Goal: Task Accomplishment & Management: Manage account settings

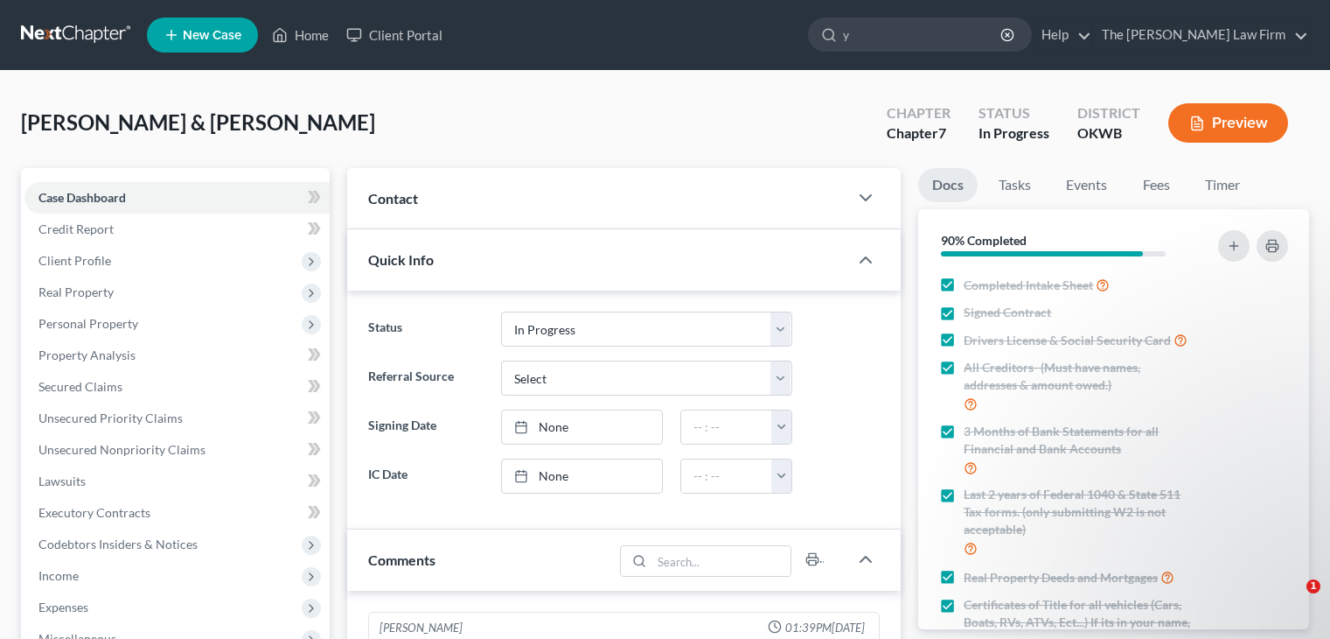
select select "4"
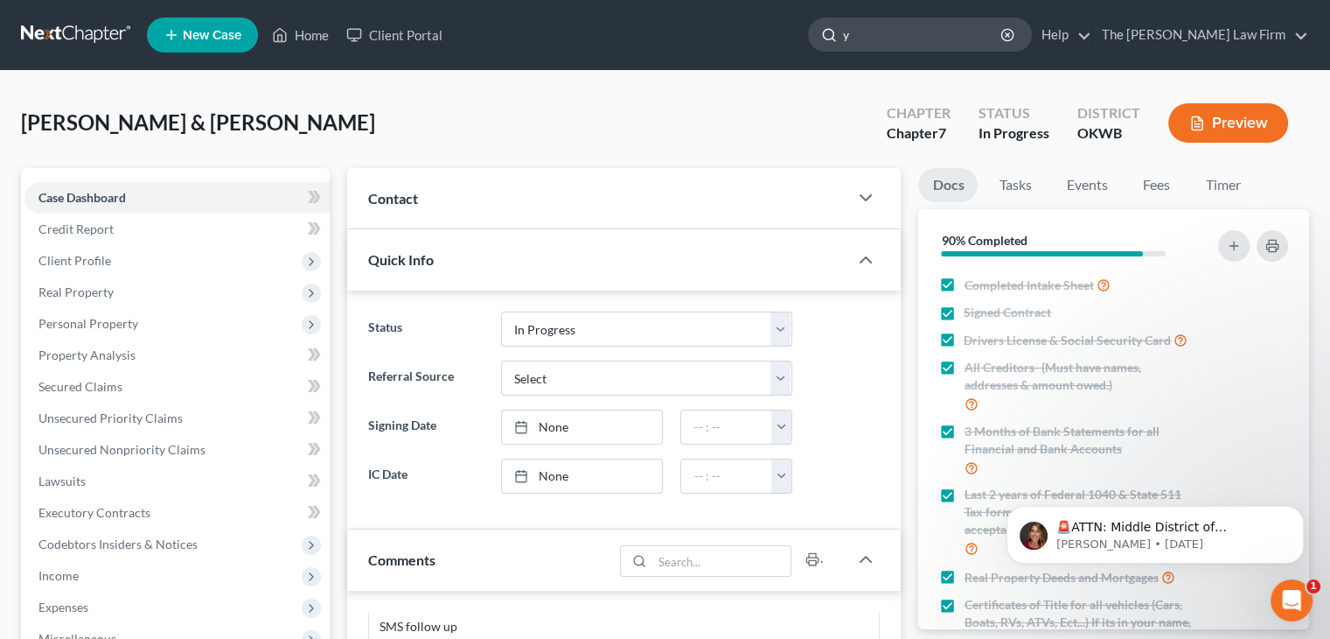
click at [995, 43] on input "y" at bounding box center [923, 34] width 160 height 32
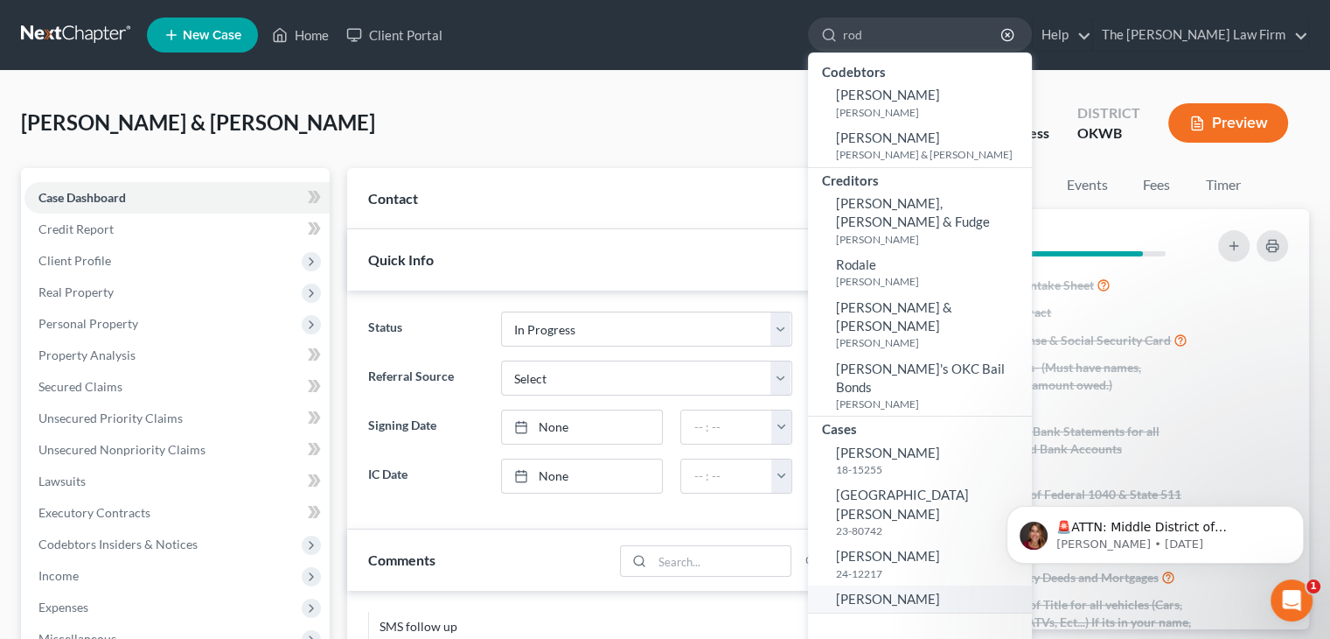
type input "rod"
click at [893, 585] on link "[PERSON_NAME]" at bounding box center [920, 598] width 224 height 27
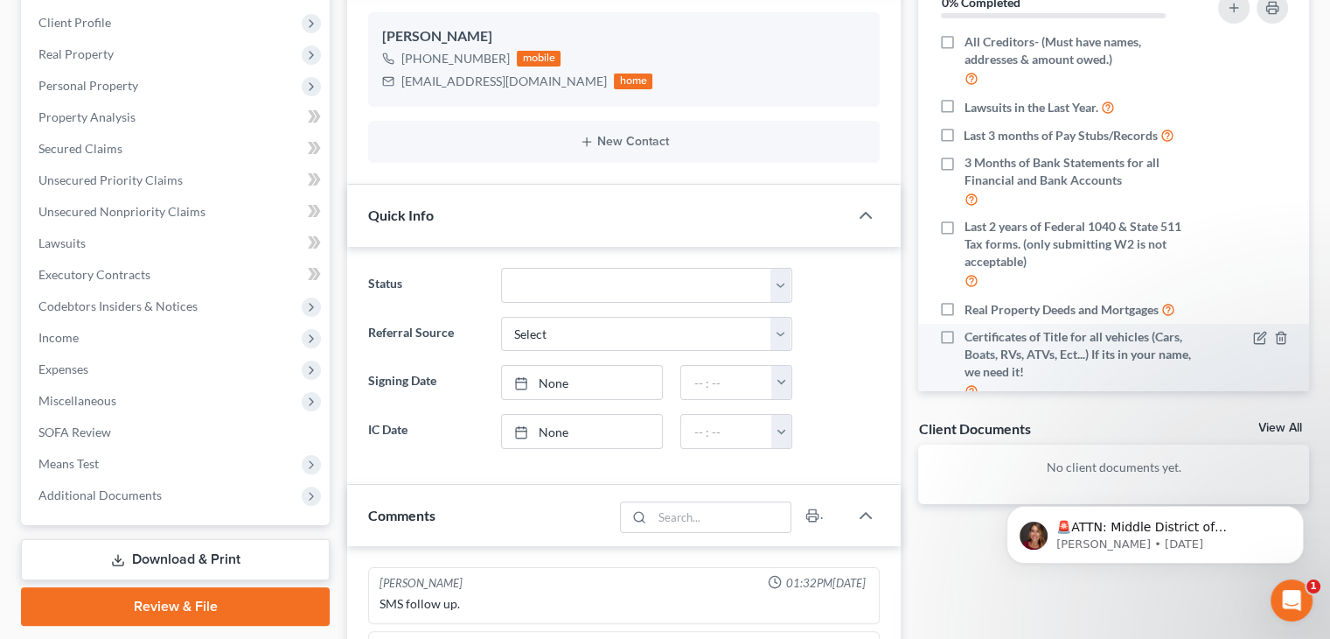
scroll to position [262, 0]
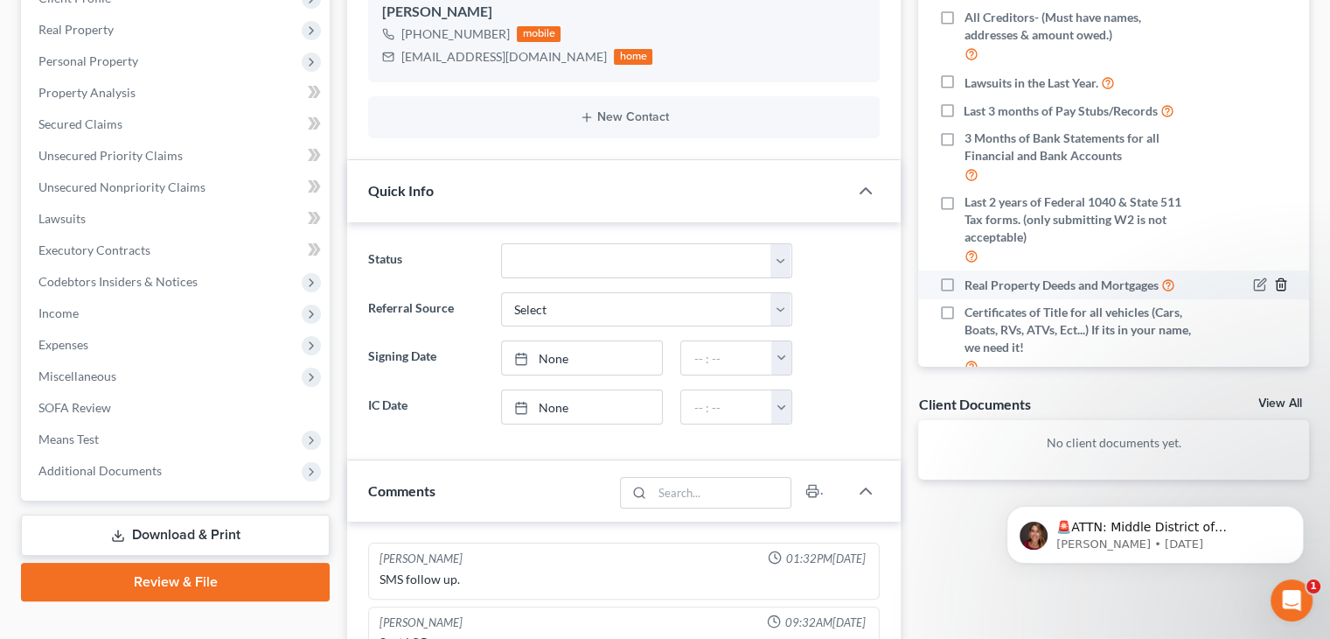
click at [1274, 291] on icon "button" at bounding box center [1281, 284] width 14 height 14
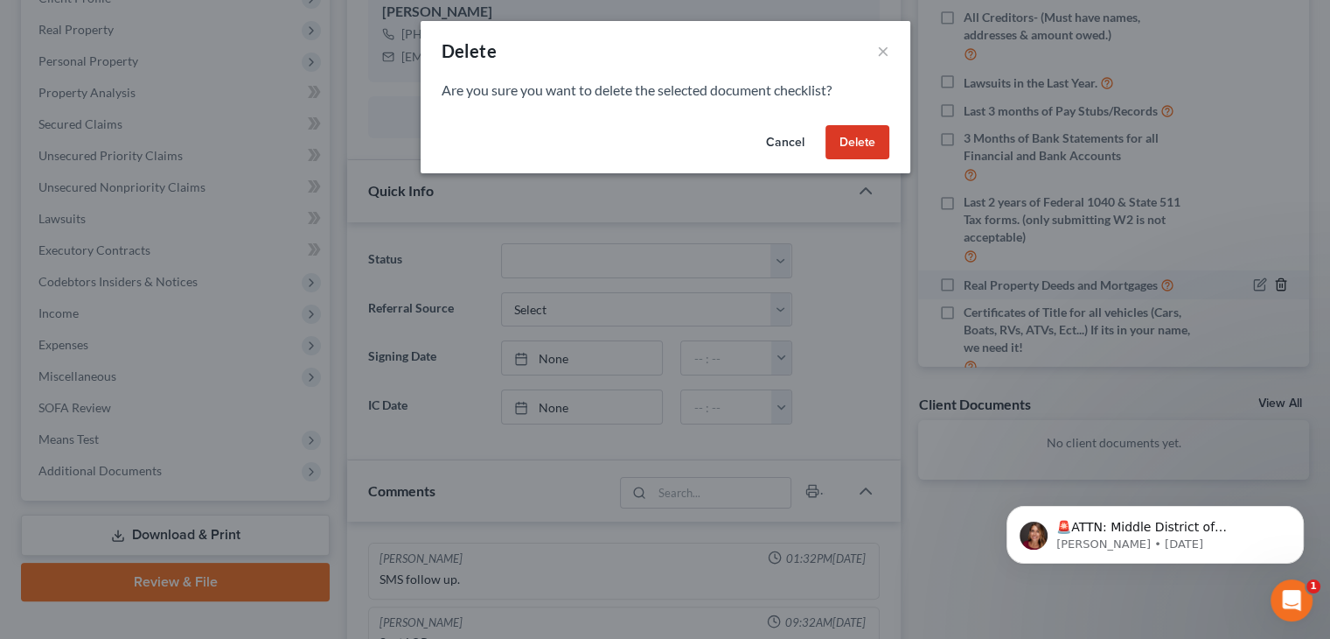
scroll to position [70, 0]
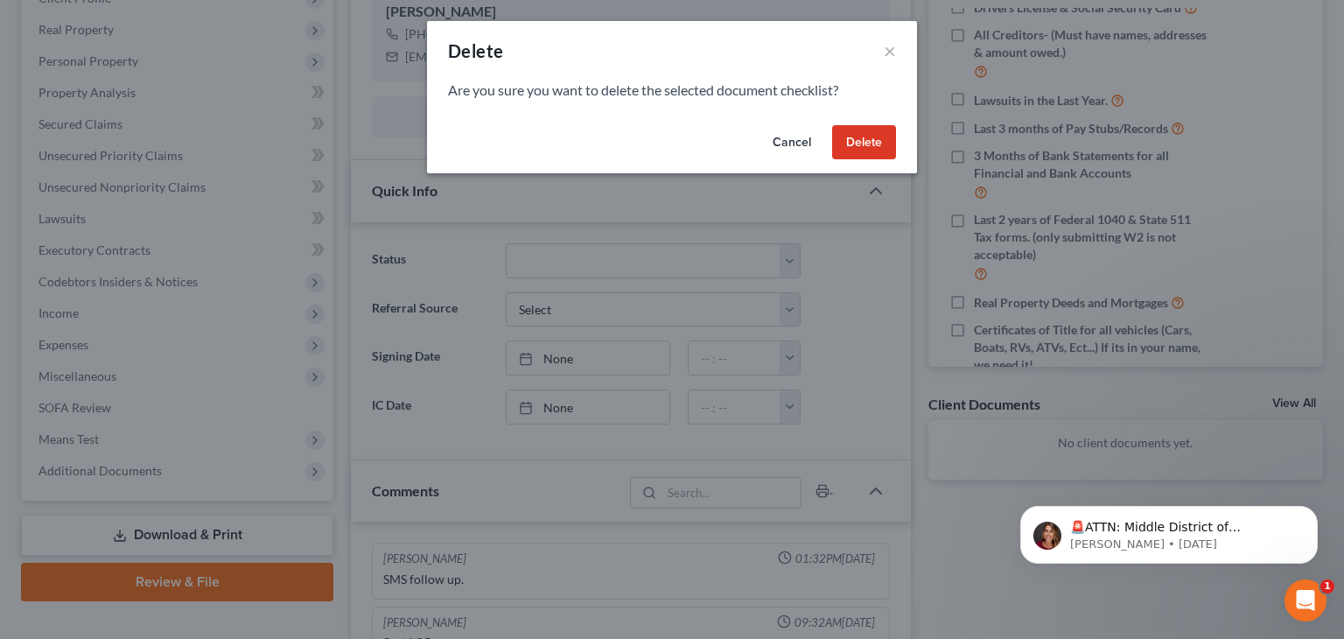
click at [871, 144] on button "Delete" at bounding box center [864, 142] width 64 height 35
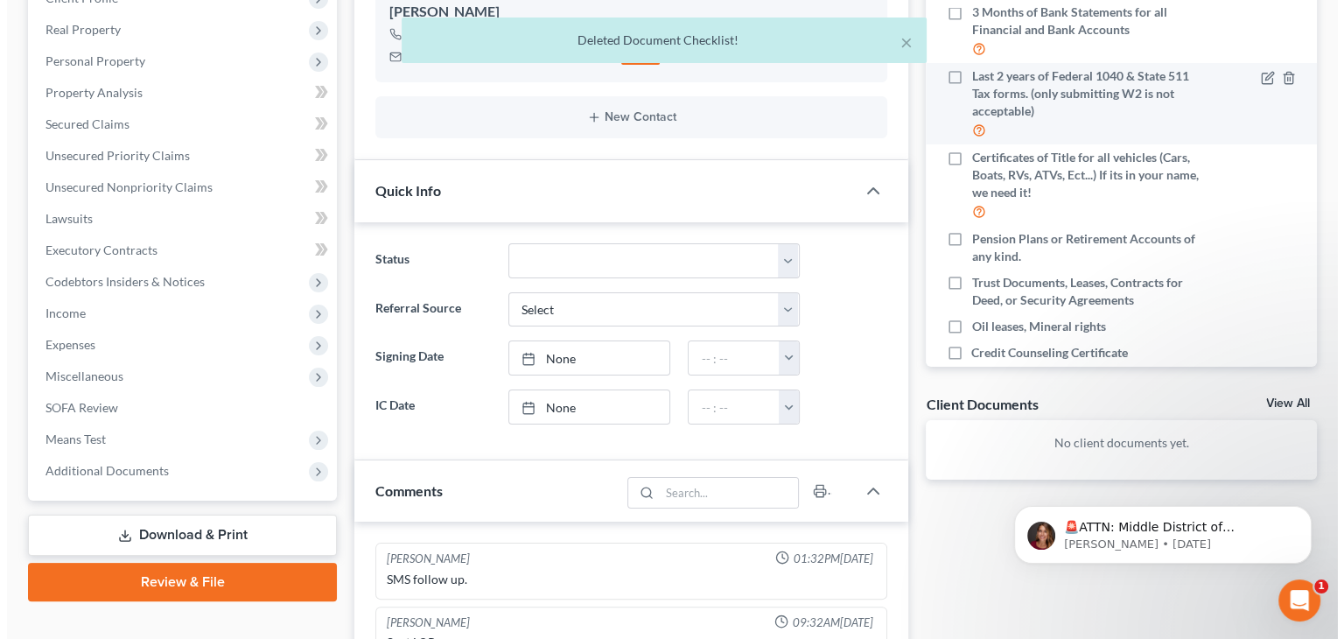
scroll to position [245, 0]
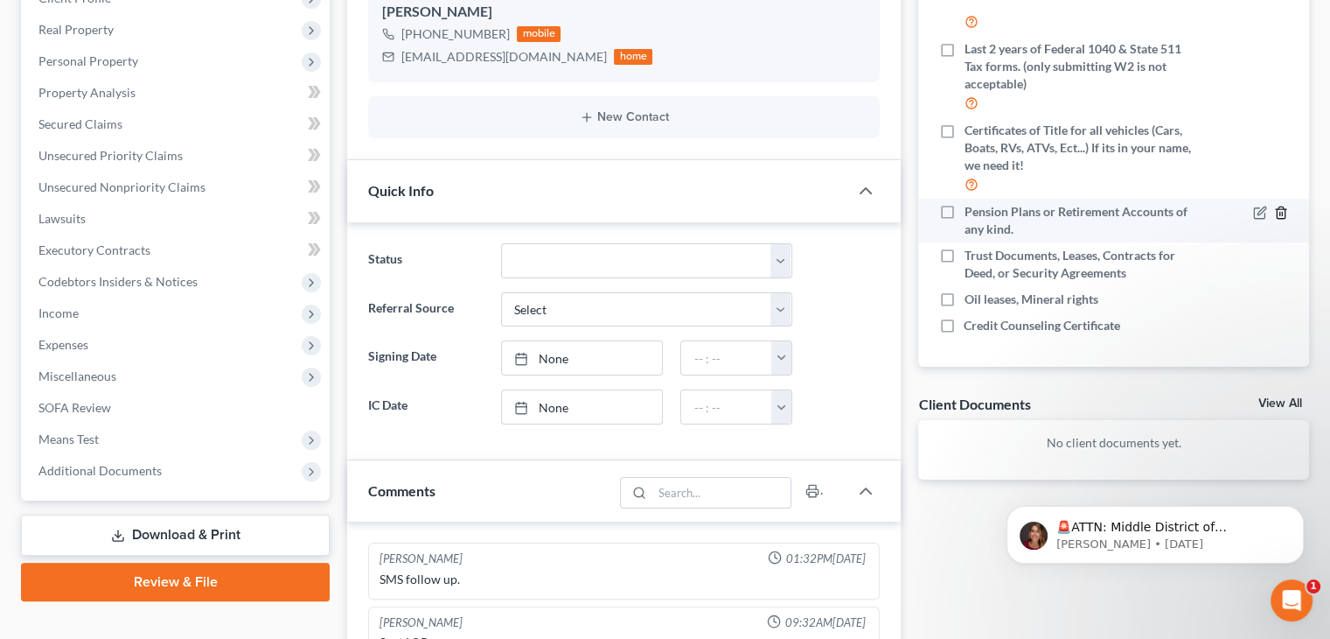
click at [1274, 220] on icon "button" at bounding box center [1281, 213] width 14 height 14
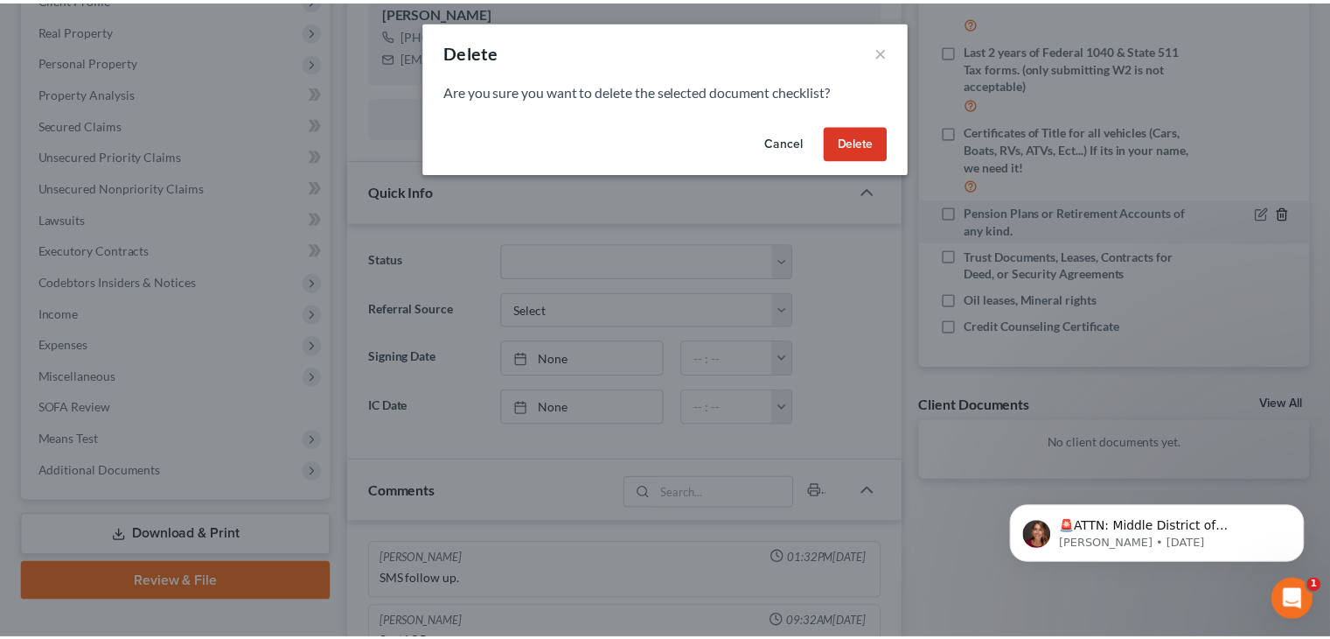
scroll to position [227, 0]
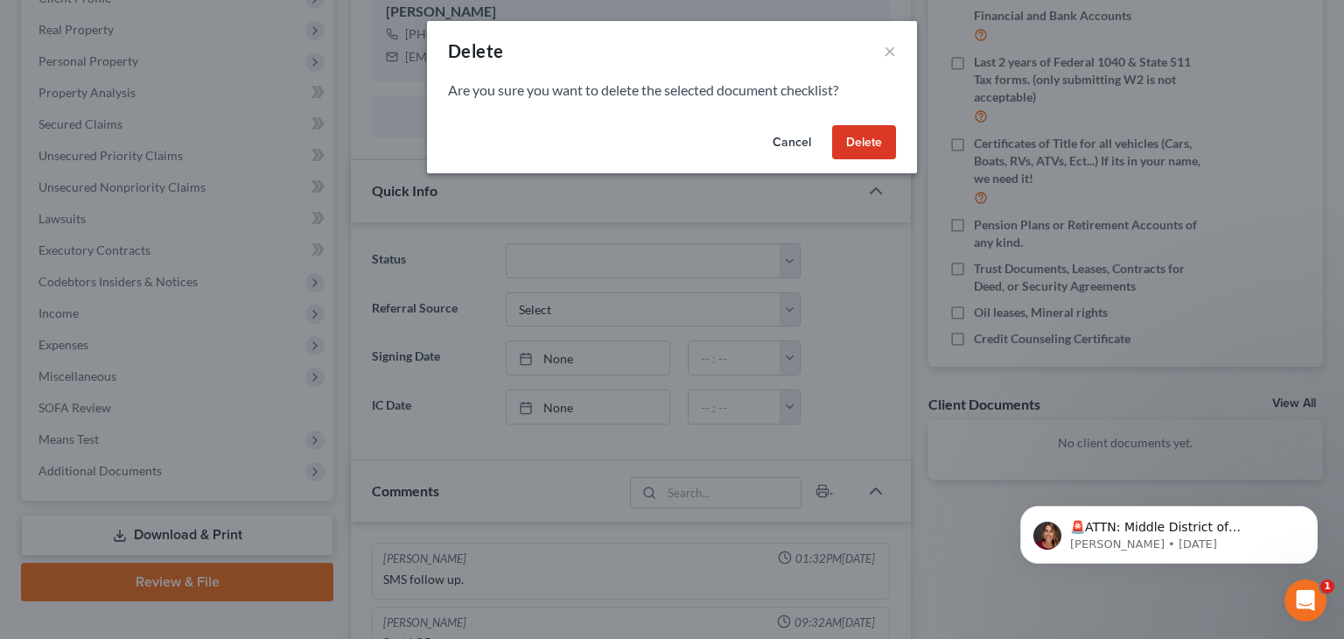
click at [872, 150] on button "Delete" at bounding box center [864, 142] width 64 height 35
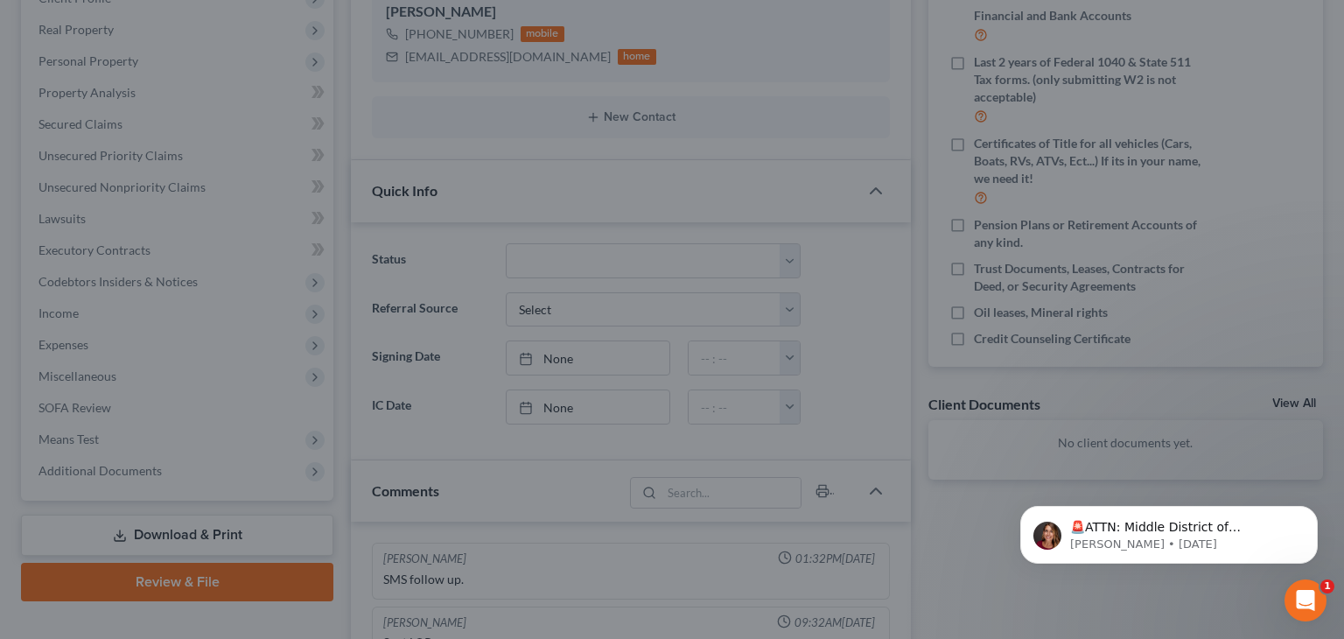
scroll to position [214, 0]
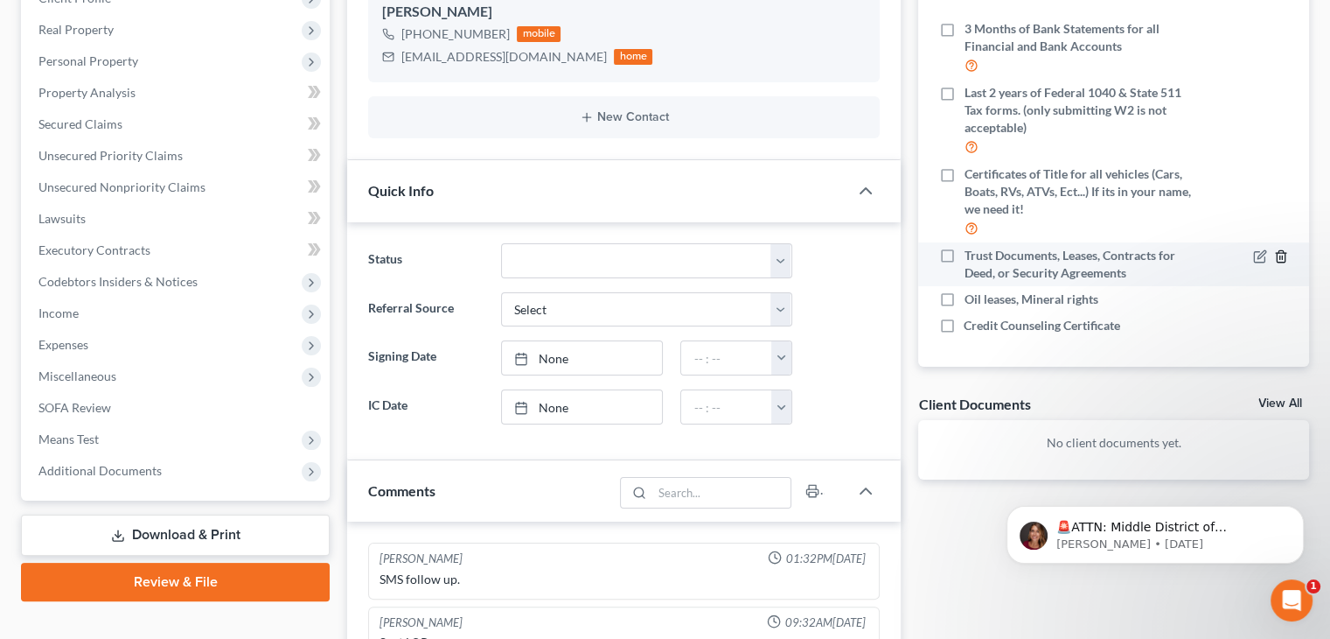
click at [1270, 263] on div at bounding box center [1251, 264] width 92 height 35
click at [1274, 260] on icon "button" at bounding box center [1281, 256] width 14 height 14
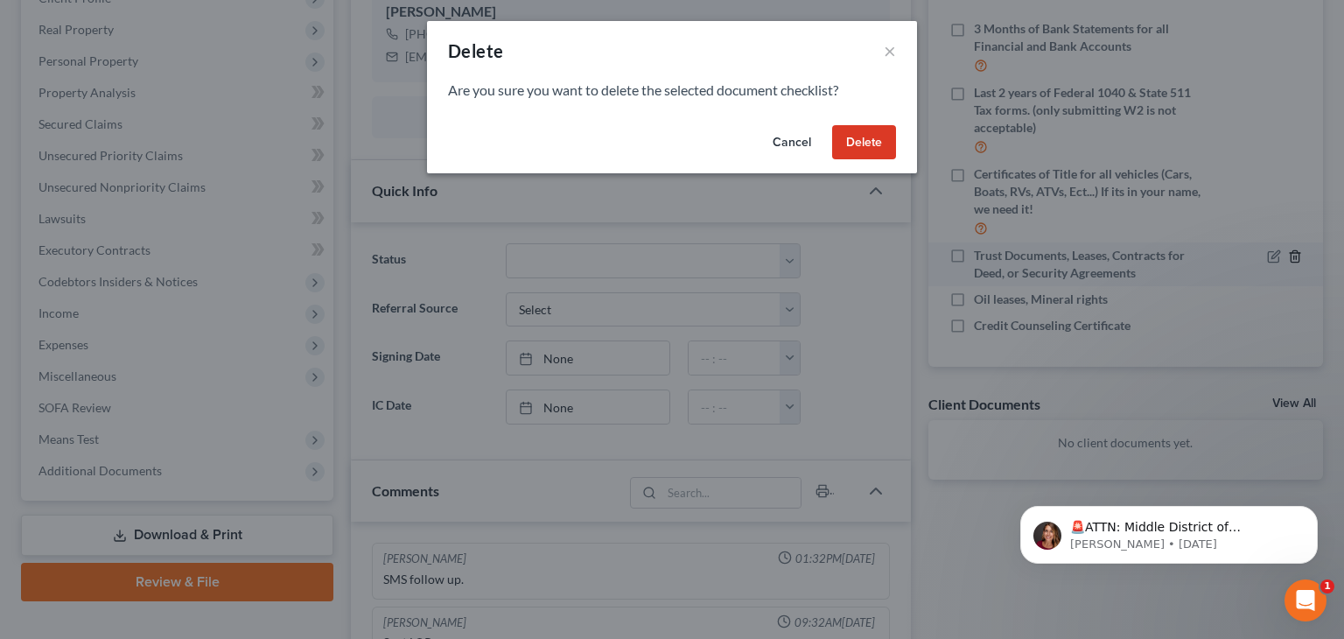
scroll to position [197, 0]
click at [882, 143] on button "Delete" at bounding box center [864, 142] width 64 height 35
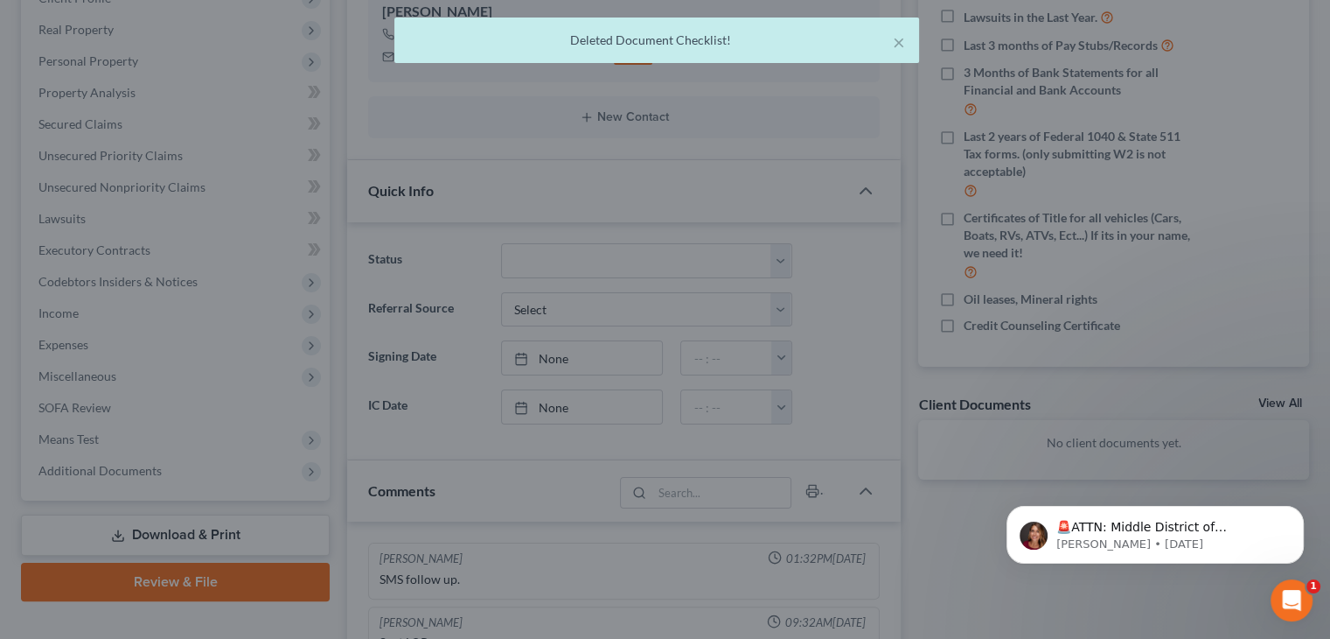
scroll to position [171, 0]
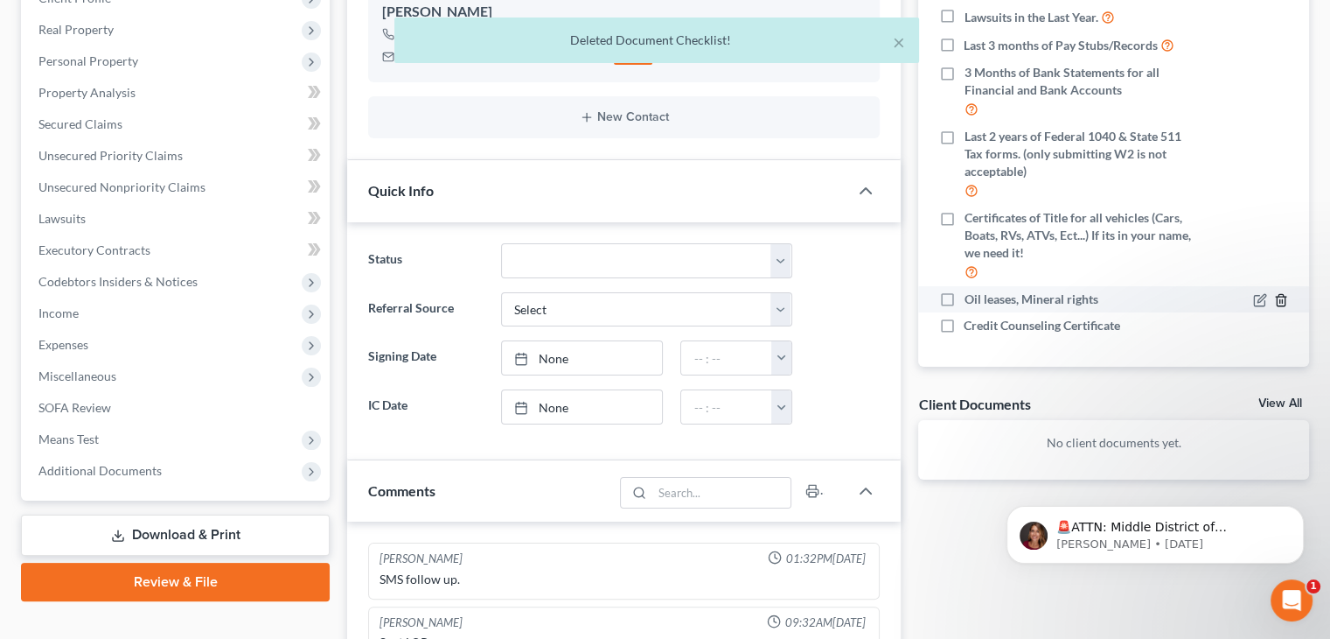
click at [1274, 300] on icon "button" at bounding box center [1281, 300] width 14 height 14
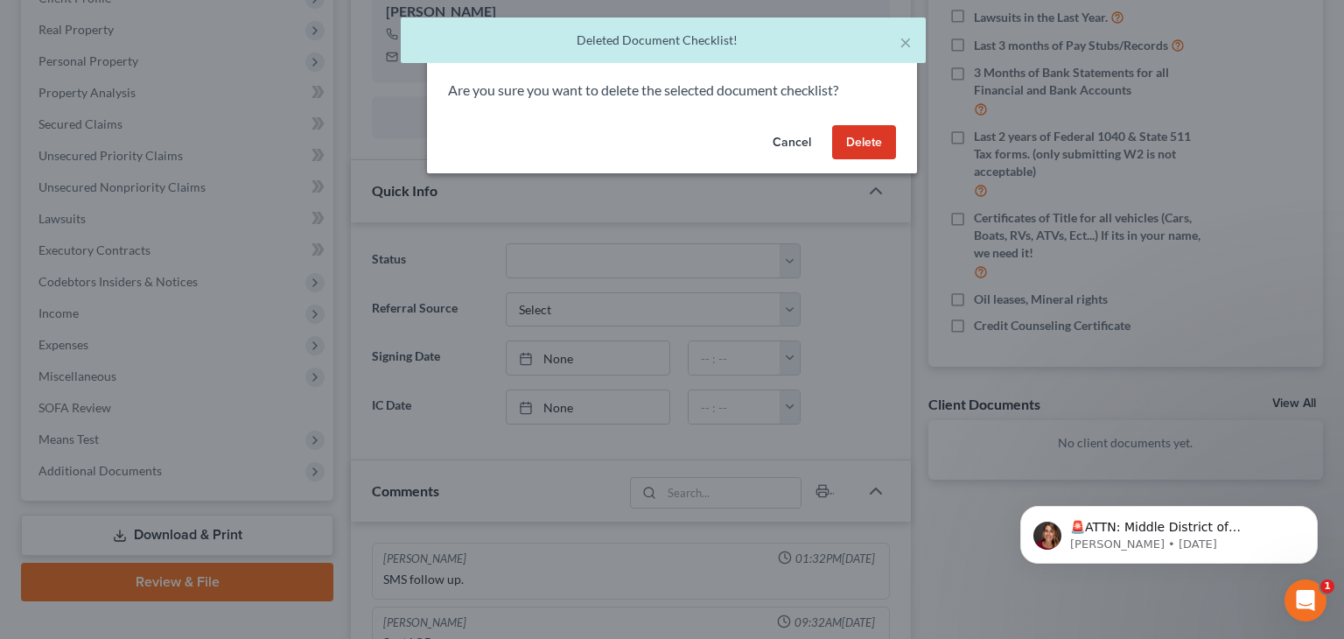
click at [878, 147] on button "Delete" at bounding box center [864, 142] width 64 height 35
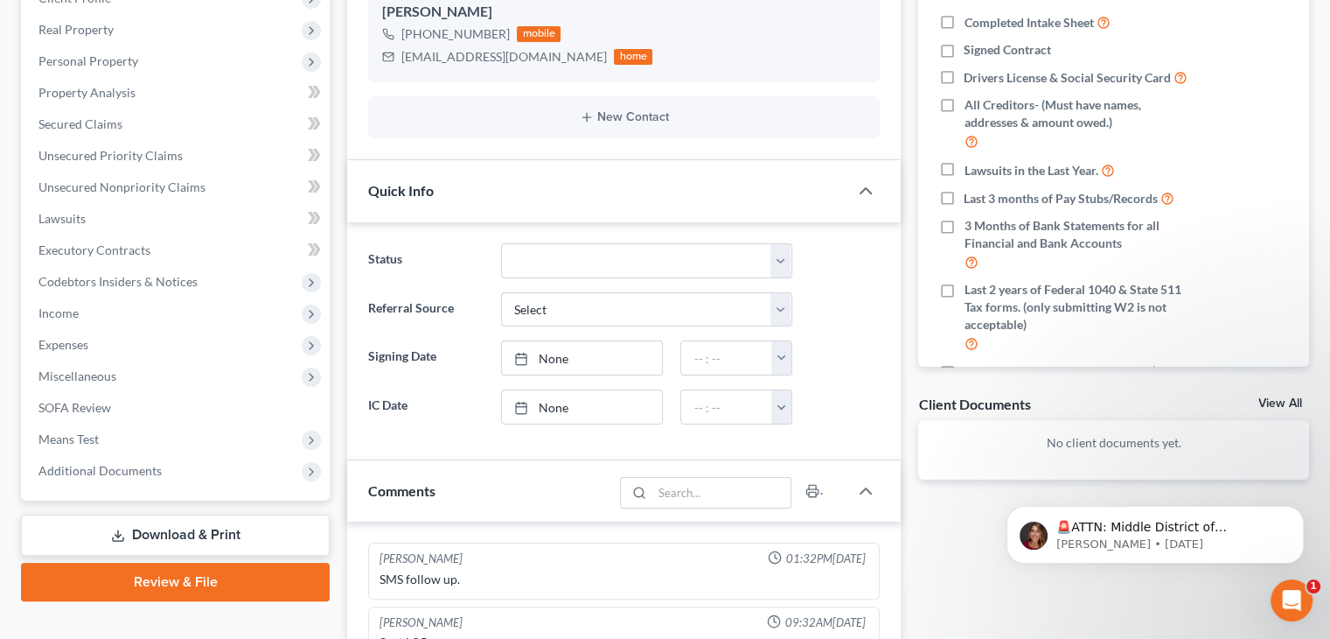
scroll to position [175, 0]
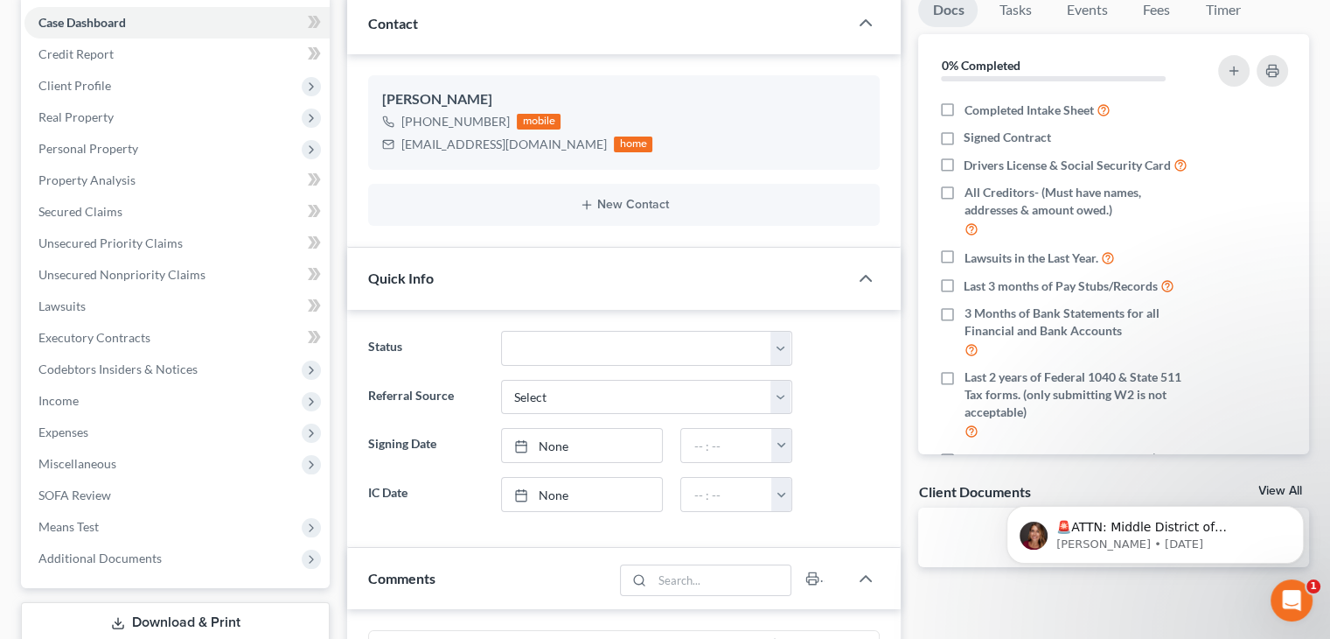
click at [450, 453] on label "Signing Date" at bounding box center [426, 445] width 132 height 35
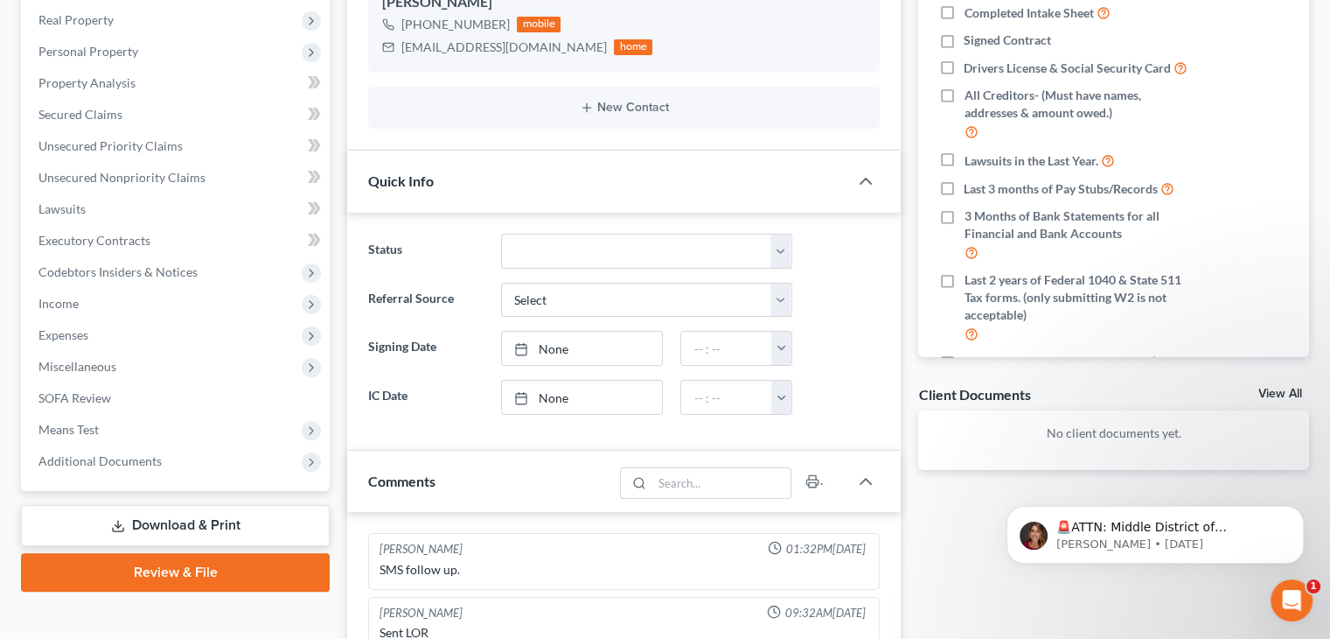
scroll to position [525, 0]
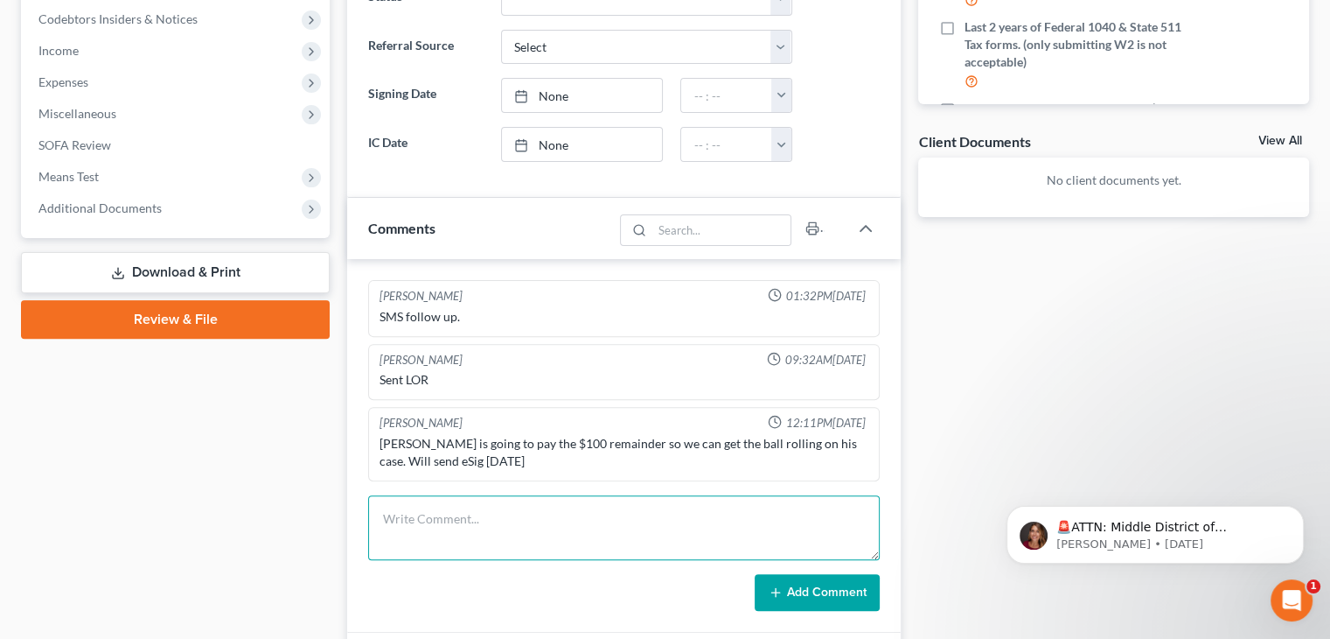
click at [518, 516] on textarea at bounding box center [624, 527] width 512 height 65
type textarea "Spoke to clt, sent over docs checklist, reviewed docs, checklist, sent follow u…"
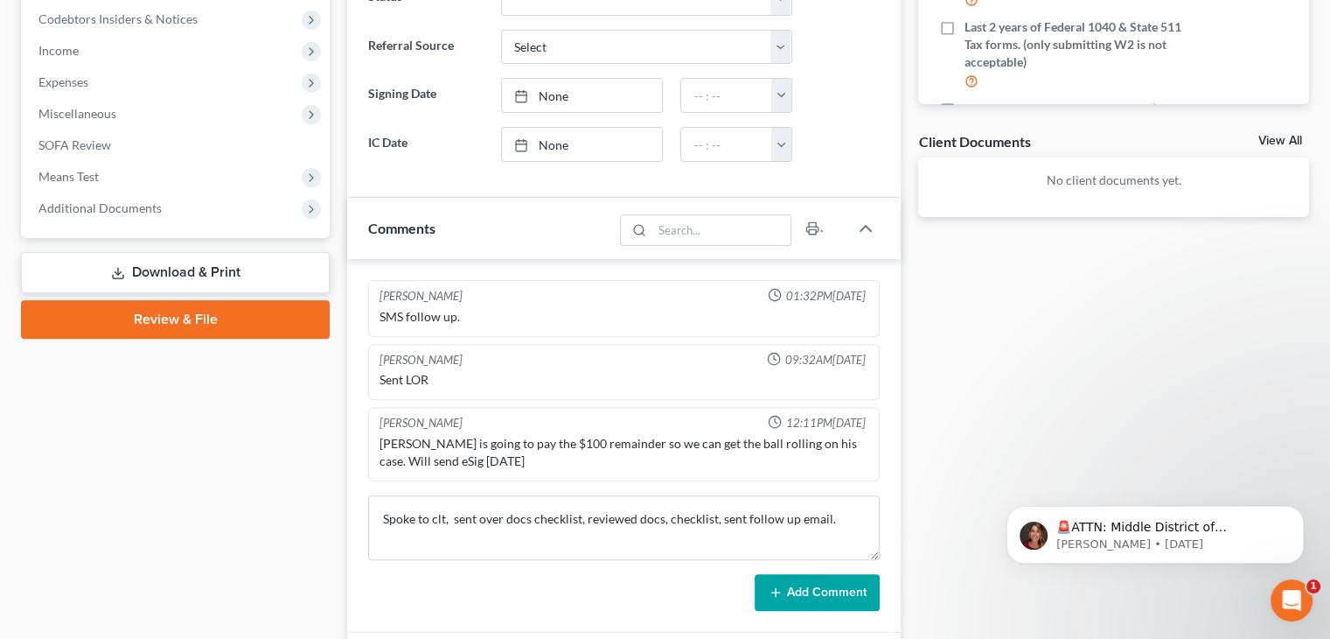
click at [791, 587] on button "Add Comment" at bounding box center [817, 592] width 125 height 37
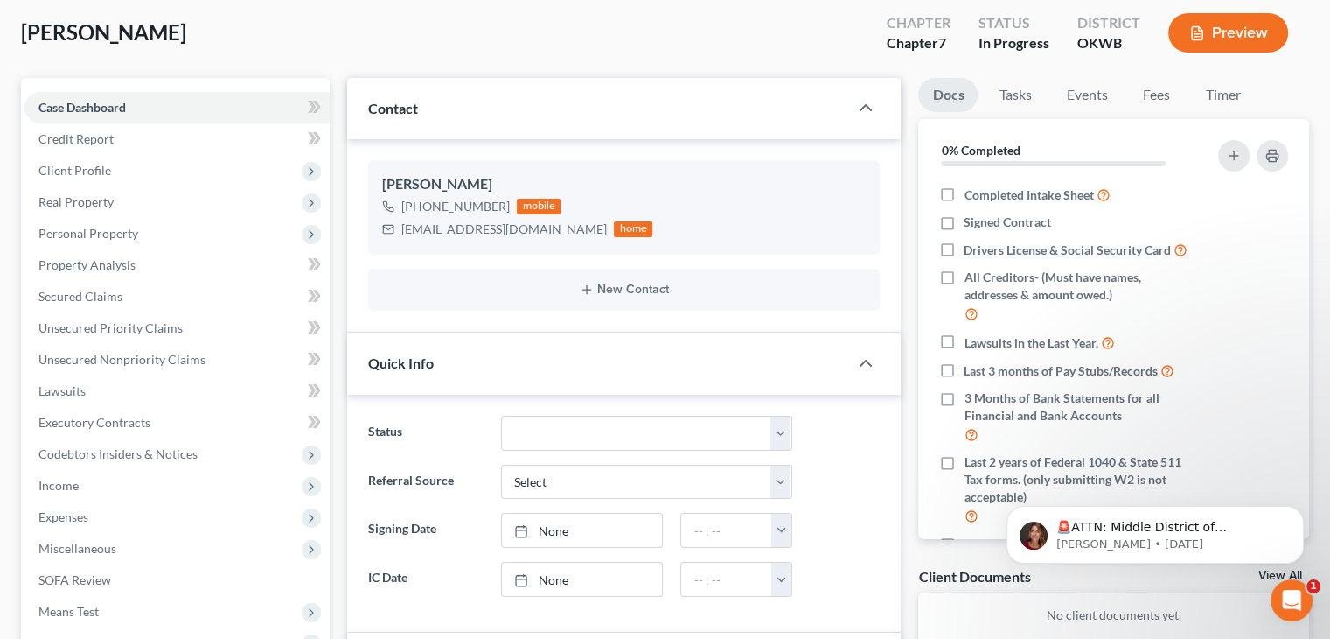
scroll to position [0, 0]
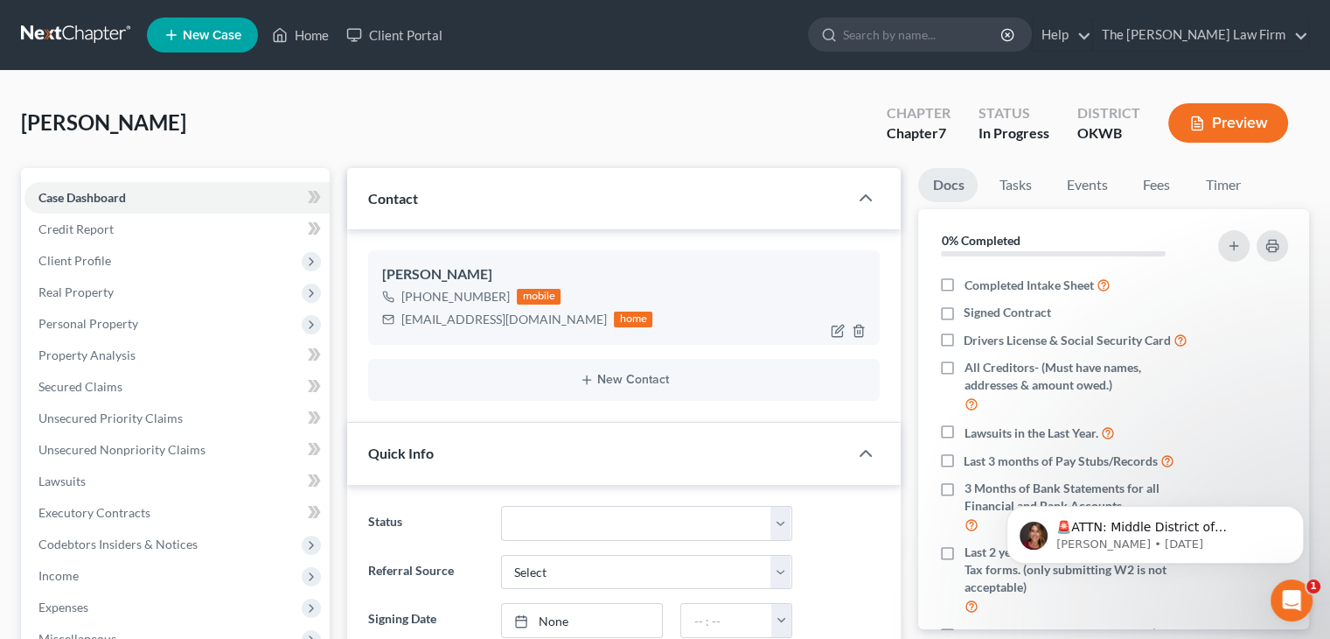
click at [478, 319] on div "[EMAIL_ADDRESS][DOMAIN_NAME]" at bounding box center [504, 319] width 206 height 17
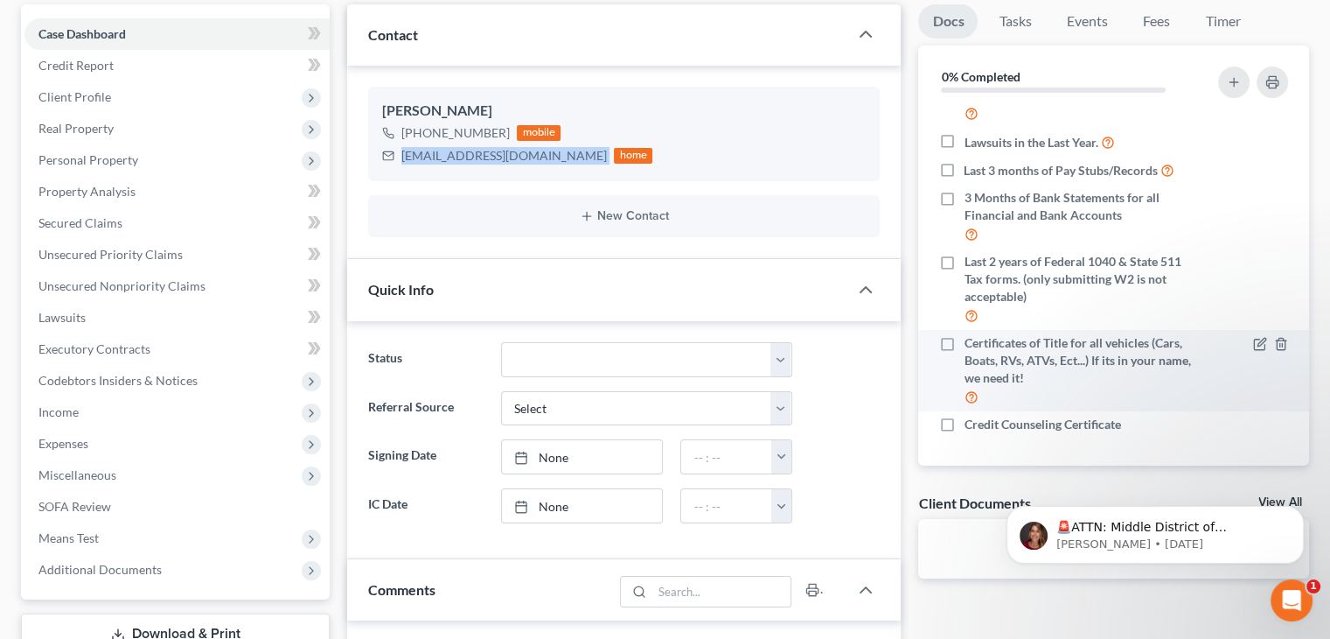
scroll to position [175, 0]
